Goal: Information Seeking & Learning: Understand process/instructions

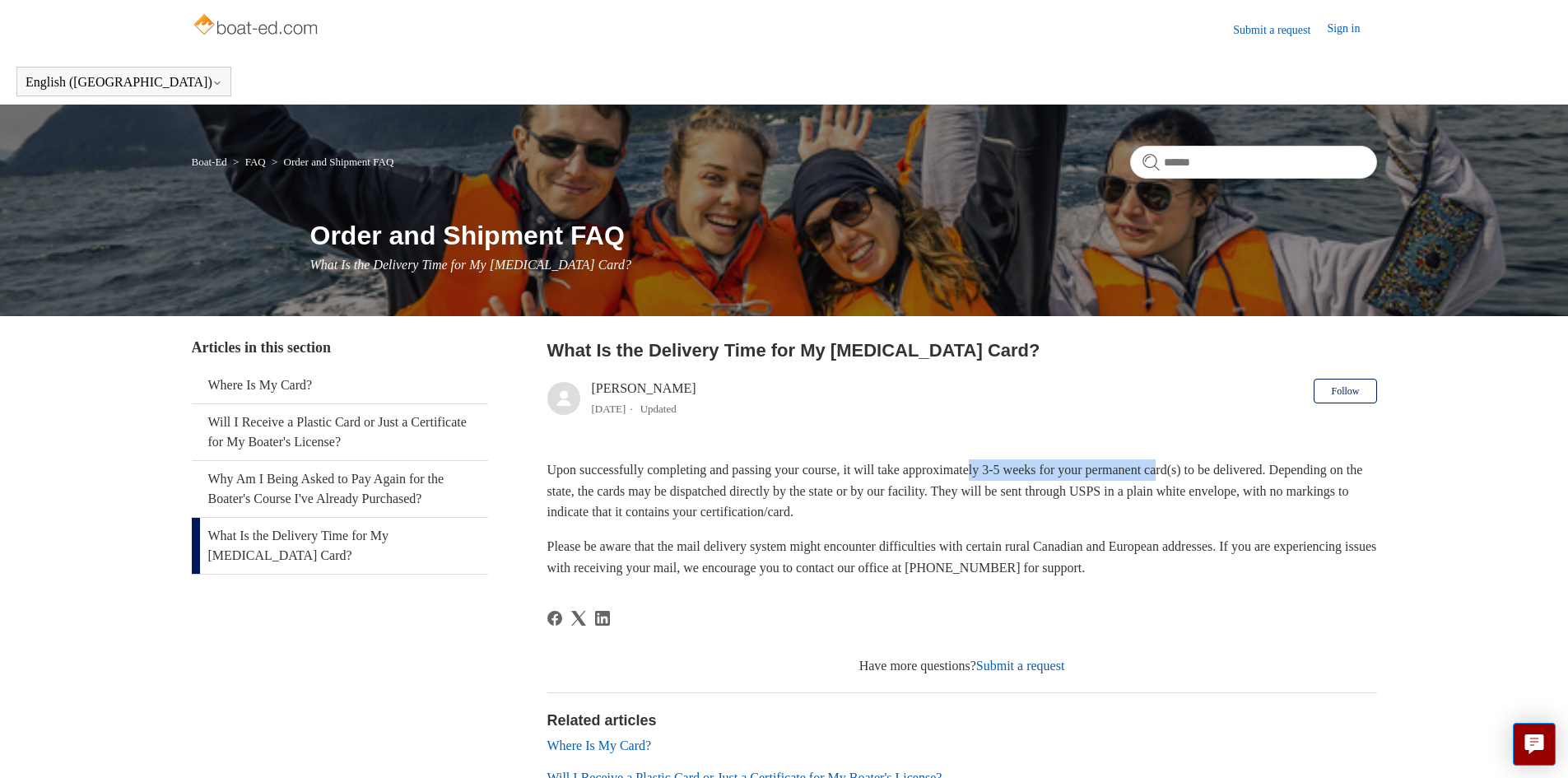
drag, startPoint x: 1093, startPoint y: 479, endPoint x: 1211, endPoint y: 478, distance: 118.0
click at [1211, 478] on p "Upon successfully completing and passing your course, it will take approximatel…" at bounding box center [962, 491] width 830 height 64
click at [1232, 473] on p "Upon successfully completing and passing your course, it will take approximatel…" at bounding box center [962, 491] width 830 height 64
drag, startPoint x: 1079, startPoint y: 469, endPoint x: 1211, endPoint y: 469, distance: 132.0
click at [1211, 469] on p "Upon successfully completing and passing your course, it will take approximatel…" at bounding box center [962, 491] width 830 height 64
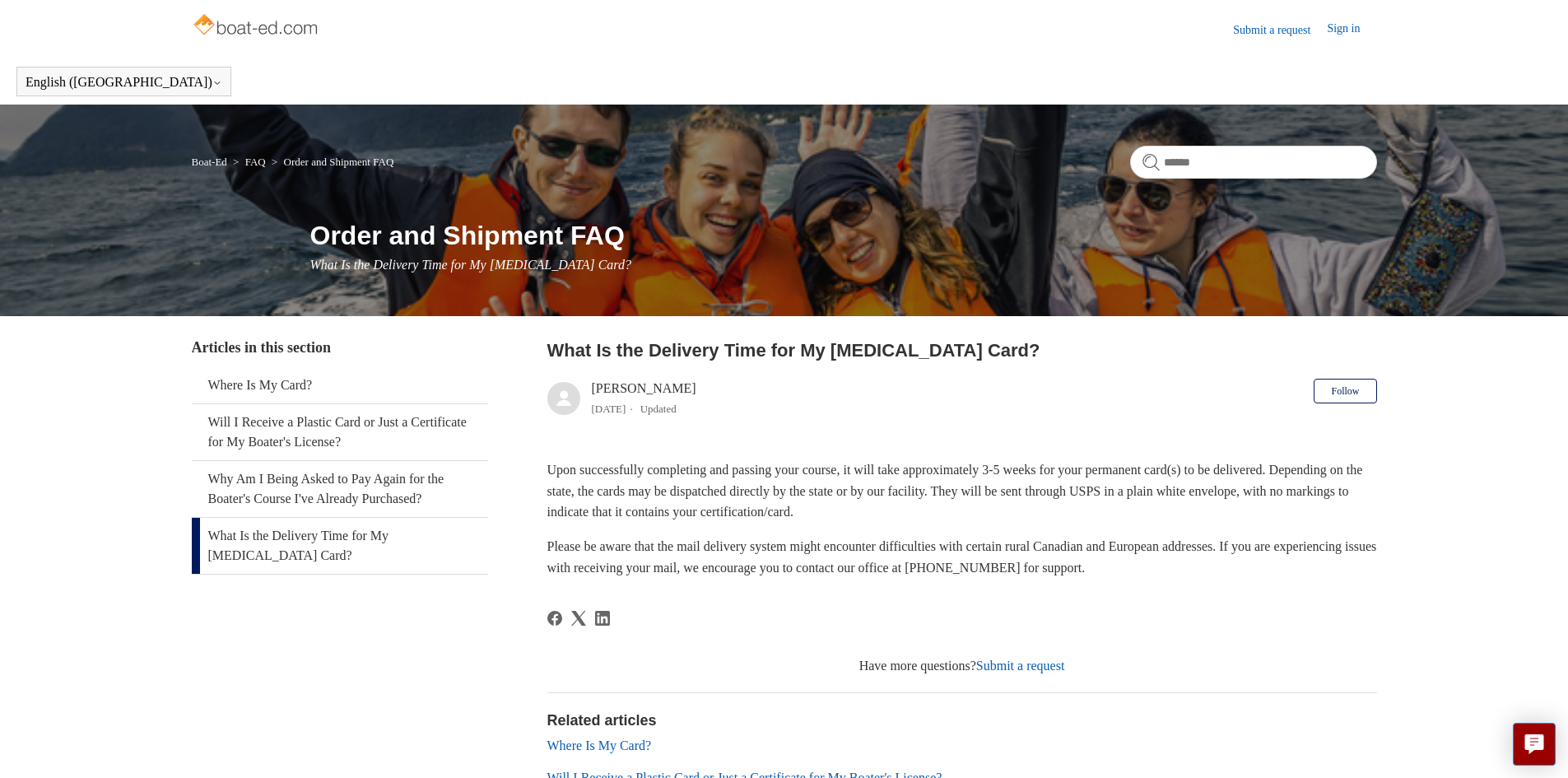
click at [1216, 469] on p "Upon successfully completing and passing your course, it will take approximatel…" at bounding box center [962, 491] width 830 height 64
drag, startPoint x: 573, startPoint y: 475, endPoint x: 899, endPoint y: 475, distance: 326.0
click at [899, 475] on p "Upon successfully completing and passing your course, it will take approximatel…" at bounding box center [962, 491] width 830 height 64
drag, startPoint x: 893, startPoint y: 489, endPoint x: 1284, endPoint y: 466, distance: 391.7
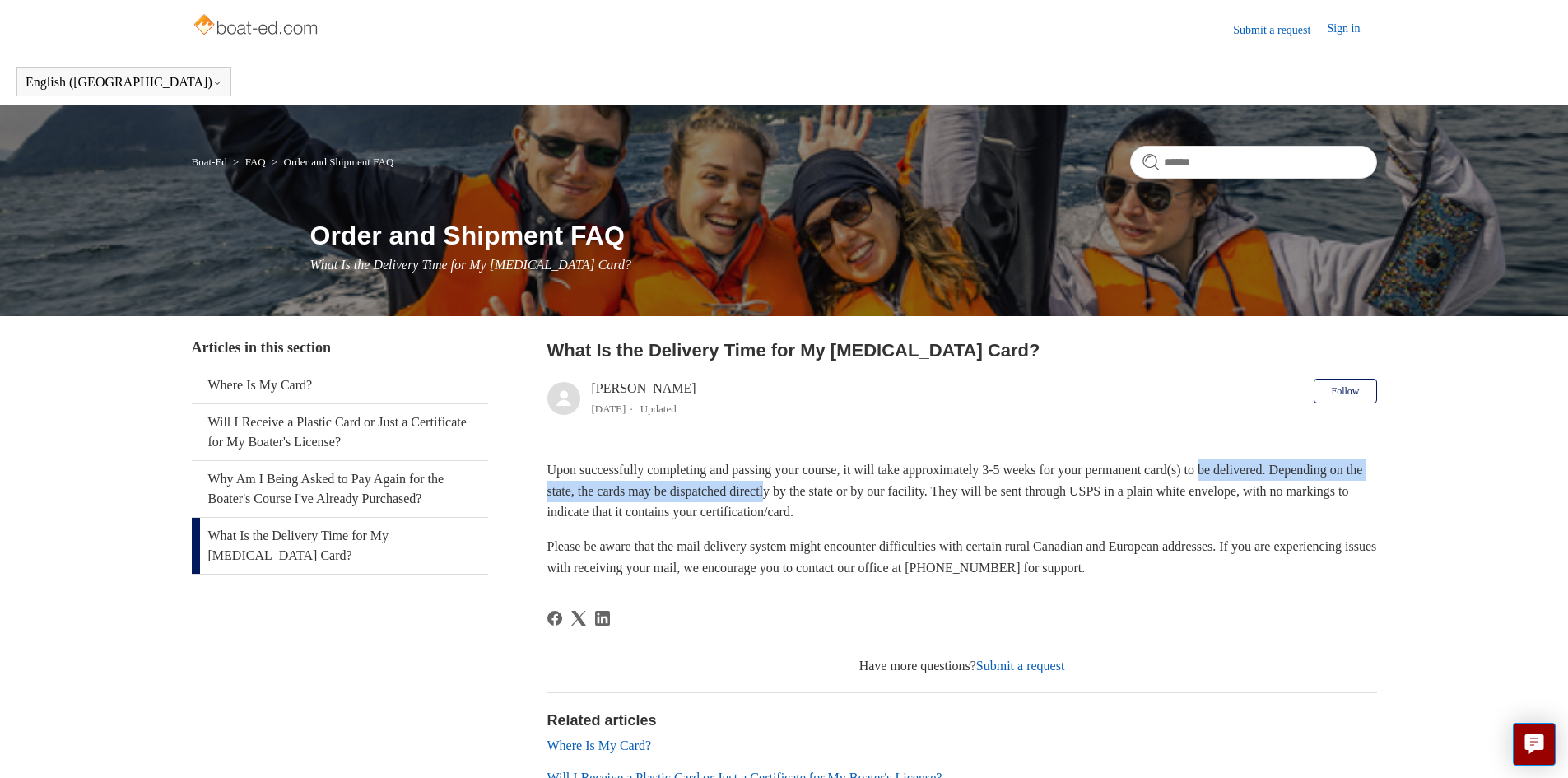
click at [1264, 470] on p "Upon successfully completing and passing your course, it will take approximatel…" at bounding box center [962, 491] width 830 height 64
click at [1213, 499] on p "Upon successfully completing and passing your course, it will take approximatel…" at bounding box center [962, 491] width 830 height 64
